Goal: Task Accomplishment & Management: Manage account settings

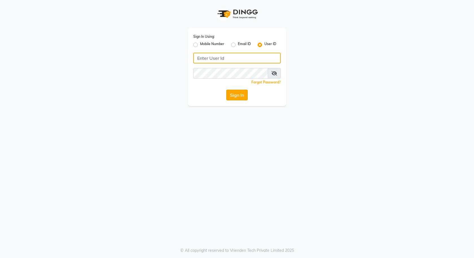
type input "e3591-01"
click at [241, 91] on button "Sign In" at bounding box center [236, 95] width 21 height 11
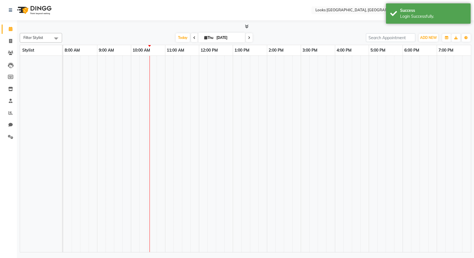
select select "en"
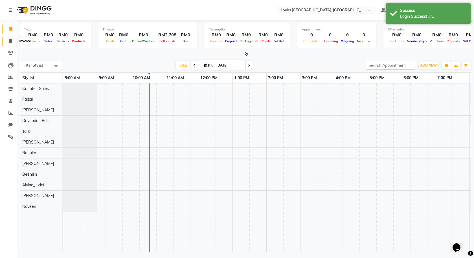
click at [9, 38] on span at bounding box center [11, 41] width 10 height 6
select select "8109"
select select "service"
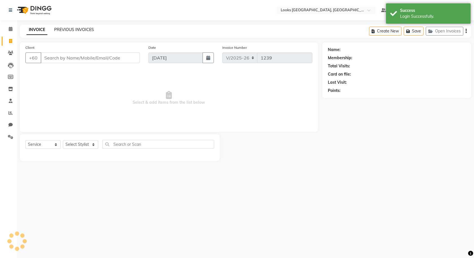
click at [57, 30] on link "PREVIOUS INVOICES" at bounding box center [74, 29] width 40 height 5
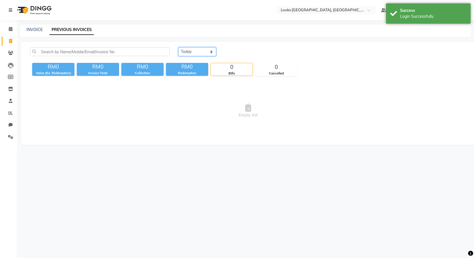
click at [196, 54] on select "[DATE] [DATE] Custom Range" at bounding box center [197, 51] width 38 height 9
click at [178, 47] on select "[DATE] [DATE] Custom Range" at bounding box center [197, 51] width 38 height 9
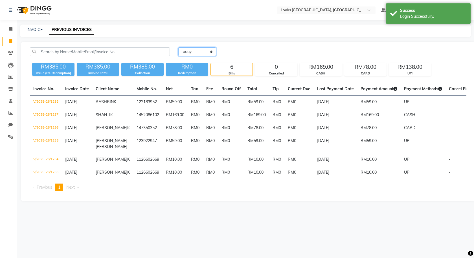
click at [212, 50] on select "[DATE] [DATE] Custom Range" at bounding box center [197, 51] width 38 height 9
select select "range"
click at [178, 47] on select "[DATE] [DATE] Custom Range" at bounding box center [197, 51] width 38 height 9
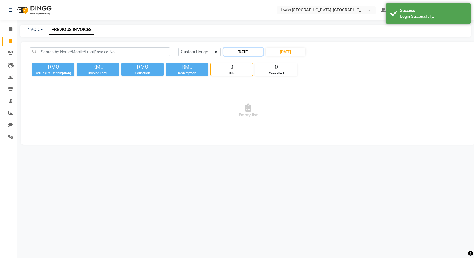
click at [234, 54] on input "[DATE]" at bounding box center [242, 52] width 39 height 8
select select "9"
select select "2025"
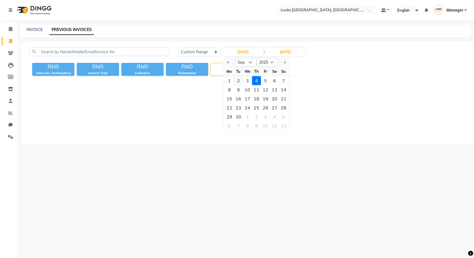
click at [240, 80] on div "2" at bounding box center [238, 80] width 9 height 9
type input "[DATE]"
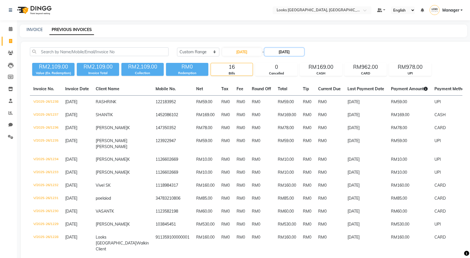
click at [276, 53] on input "[DATE]" at bounding box center [283, 52] width 39 height 8
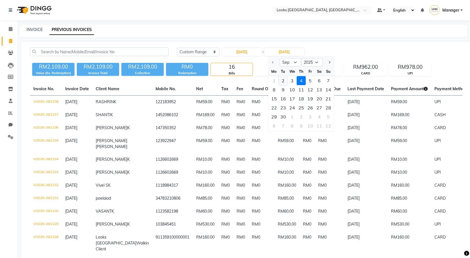
click at [285, 81] on div "2" at bounding box center [282, 80] width 9 height 9
type input "[DATE]"
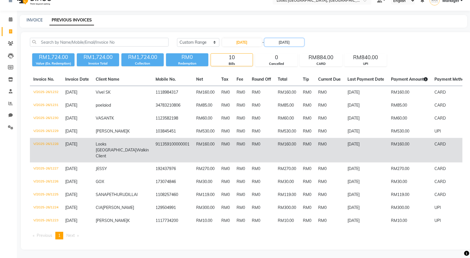
scroll to position [19, 0]
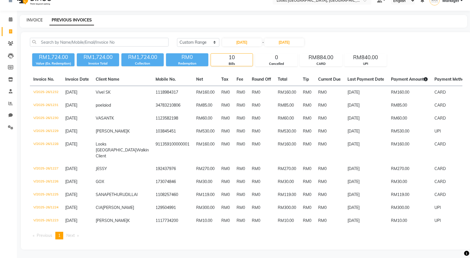
click at [31, 17] on link "INVOICE" at bounding box center [35, 19] width 16 height 5
select select "service"
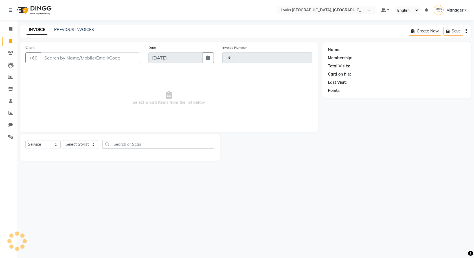
type input "1239"
select select "8109"
click at [75, 30] on link "PREVIOUS INVOICES" at bounding box center [74, 29] width 40 height 5
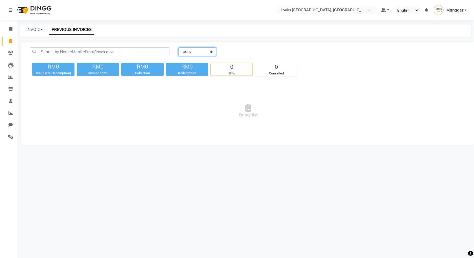
click at [200, 53] on select "[DATE] [DATE] Custom Range" at bounding box center [197, 51] width 38 height 9
select select "[DATE]"
click at [178, 47] on select "[DATE] [DATE] Custom Range" at bounding box center [197, 51] width 38 height 9
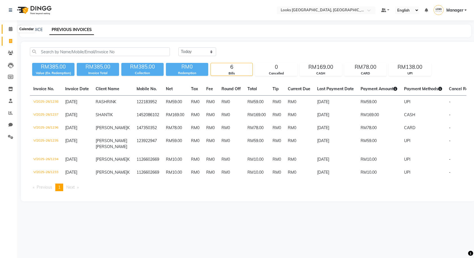
click at [8, 29] on span at bounding box center [11, 29] width 10 height 6
